Goal: Information Seeking & Learning: Learn about a topic

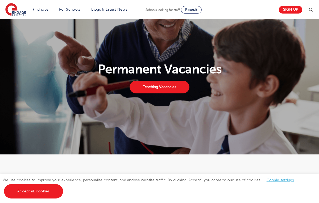
scroll to position [51, 0]
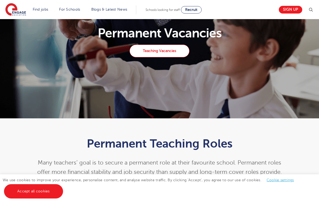
click at [161, 53] on link "Teaching Vacancies" at bounding box center [159, 51] width 60 height 13
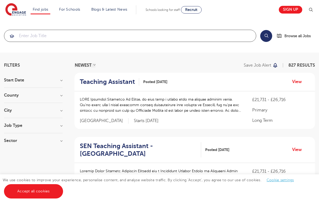
click at [86, 33] on input "search" at bounding box center [130, 36] width 252 height 12
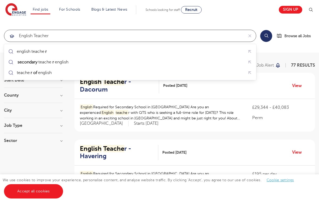
type input "english teacher"
click button "Submit" at bounding box center [0, 0] width 0 height 0
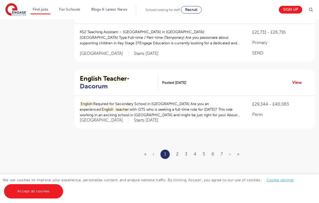
scroll to position [638, 0]
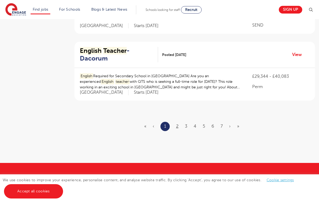
click at [178, 124] on link "2" at bounding box center [177, 126] width 2 height 5
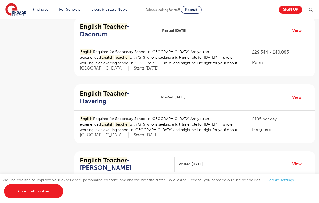
scroll to position [580, 0]
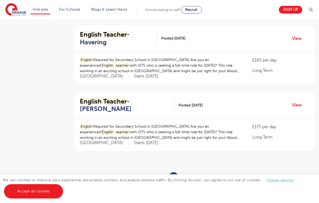
click at [187, 175] on link "3" at bounding box center [186, 177] width 2 height 5
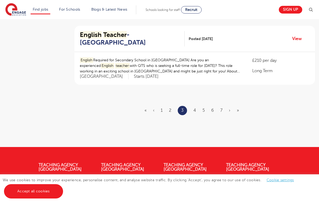
scroll to position [702, 0]
